Goal: Navigation & Orientation: Find specific page/section

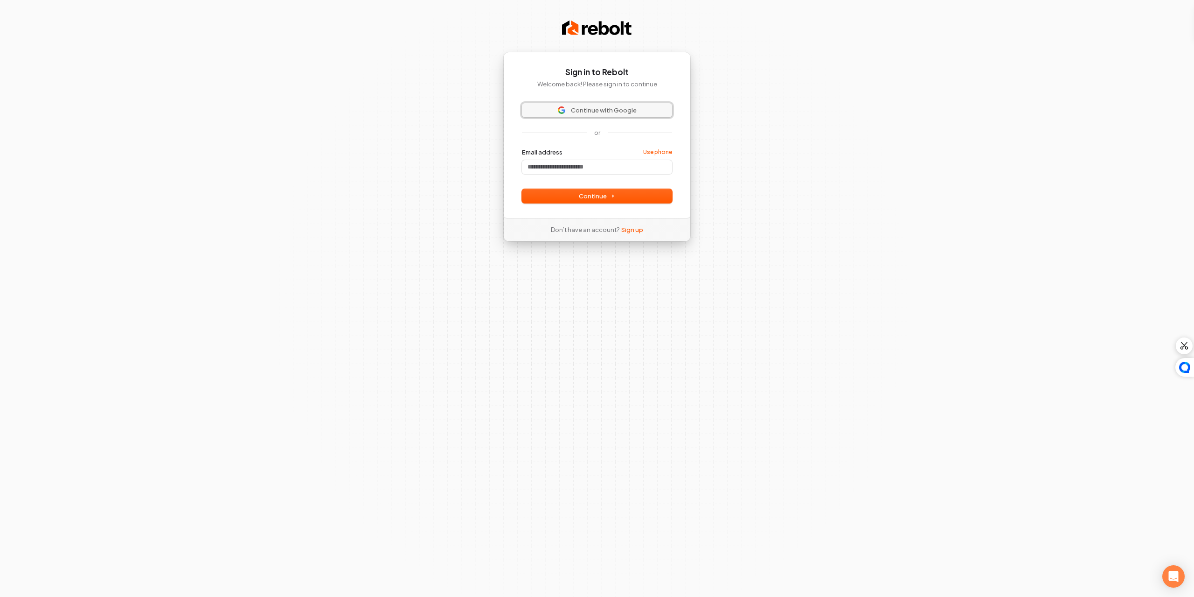
click at [617, 109] on span "Continue with Google" at bounding box center [604, 110] width 66 height 8
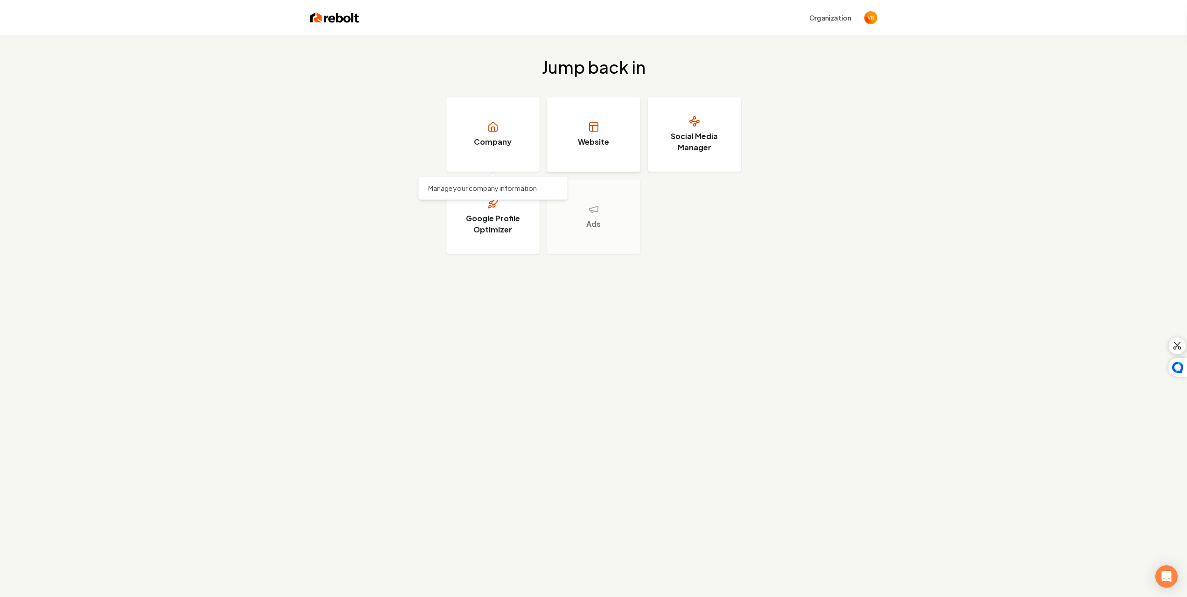
click at [588, 150] on link "Website" at bounding box center [593, 134] width 93 height 75
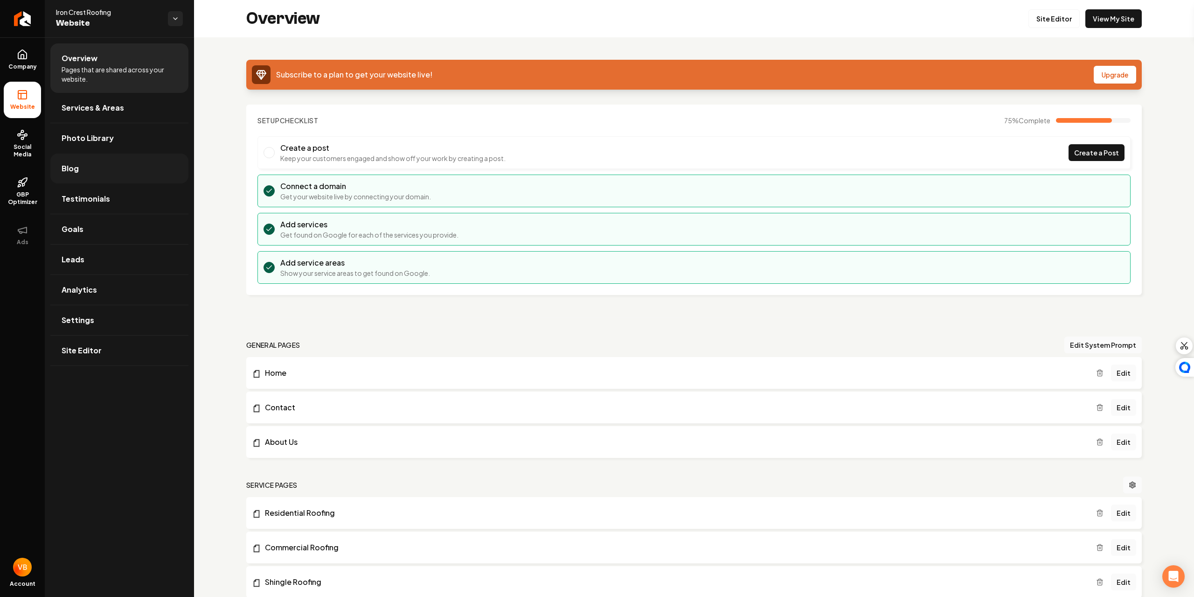
click at [97, 174] on link "Blog" at bounding box center [119, 168] width 138 height 30
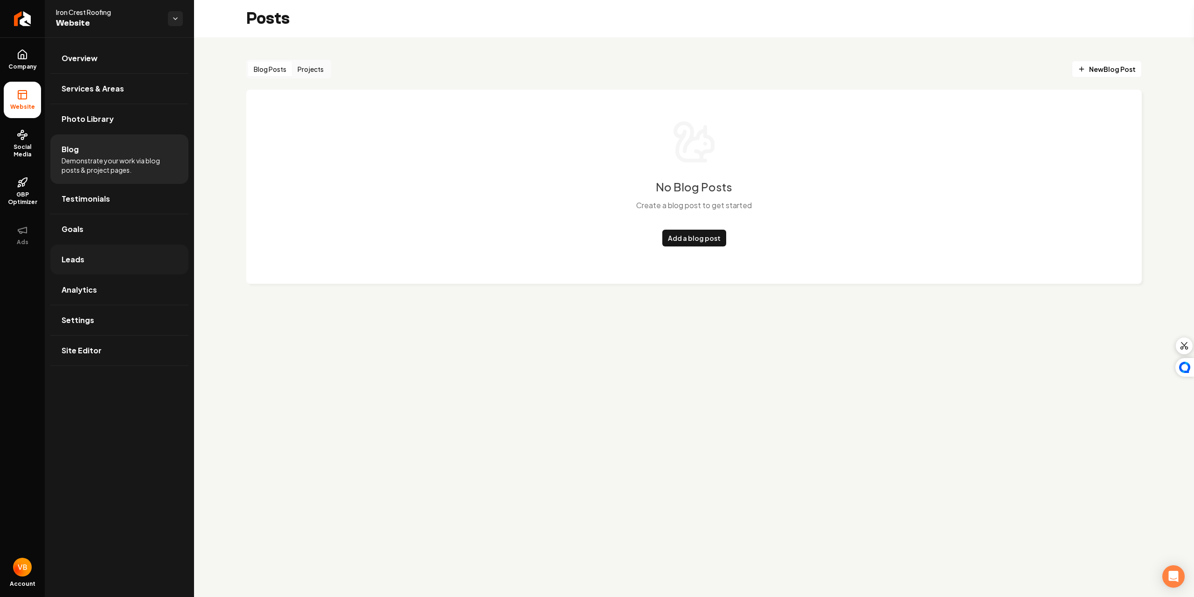
click at [109, 255] on link "Leads" at bounding box center [119, 259] width 138 height 30
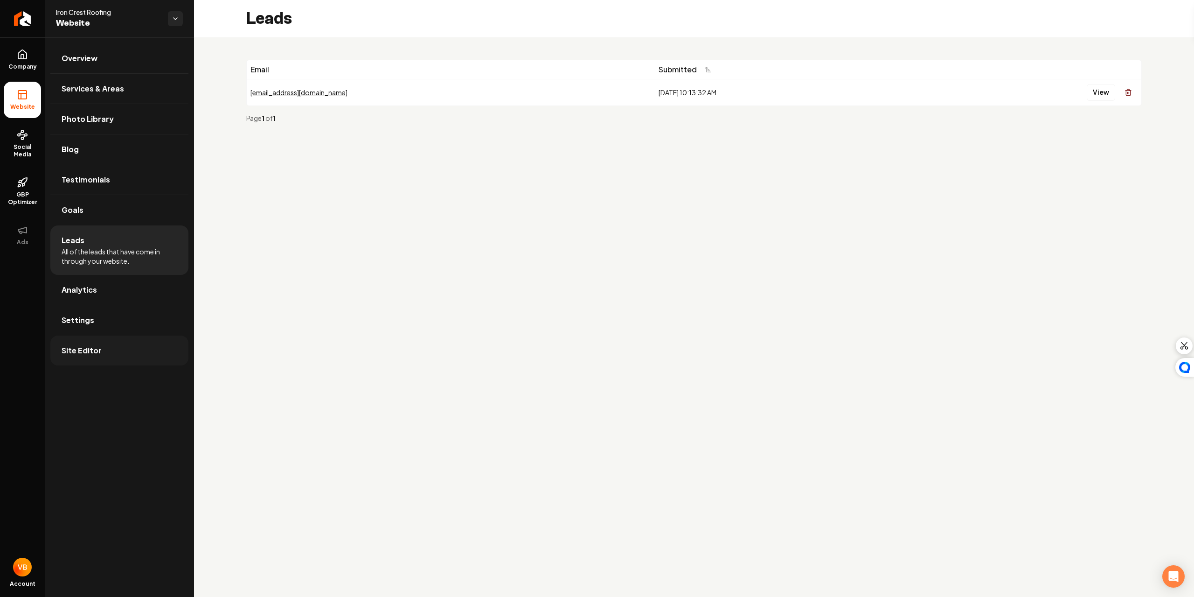
click at [106, 340] on link "Site Editor" at bounding box center [119, 350] width 138 height 30
